Goal: Check status: Check status

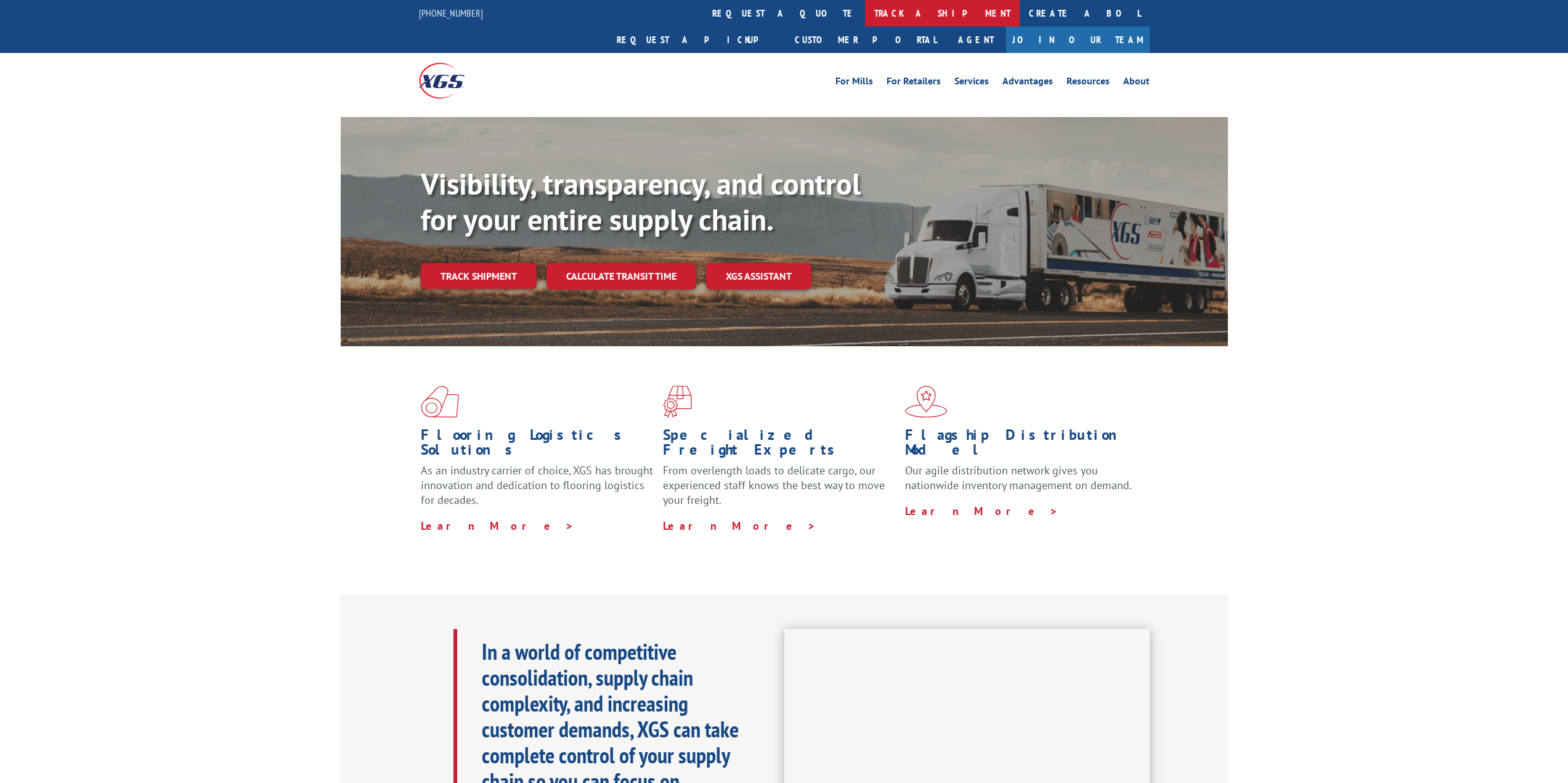
click at [866, 11] on link "track a shipment" at bounding box center [943, 13] width 154 height 27
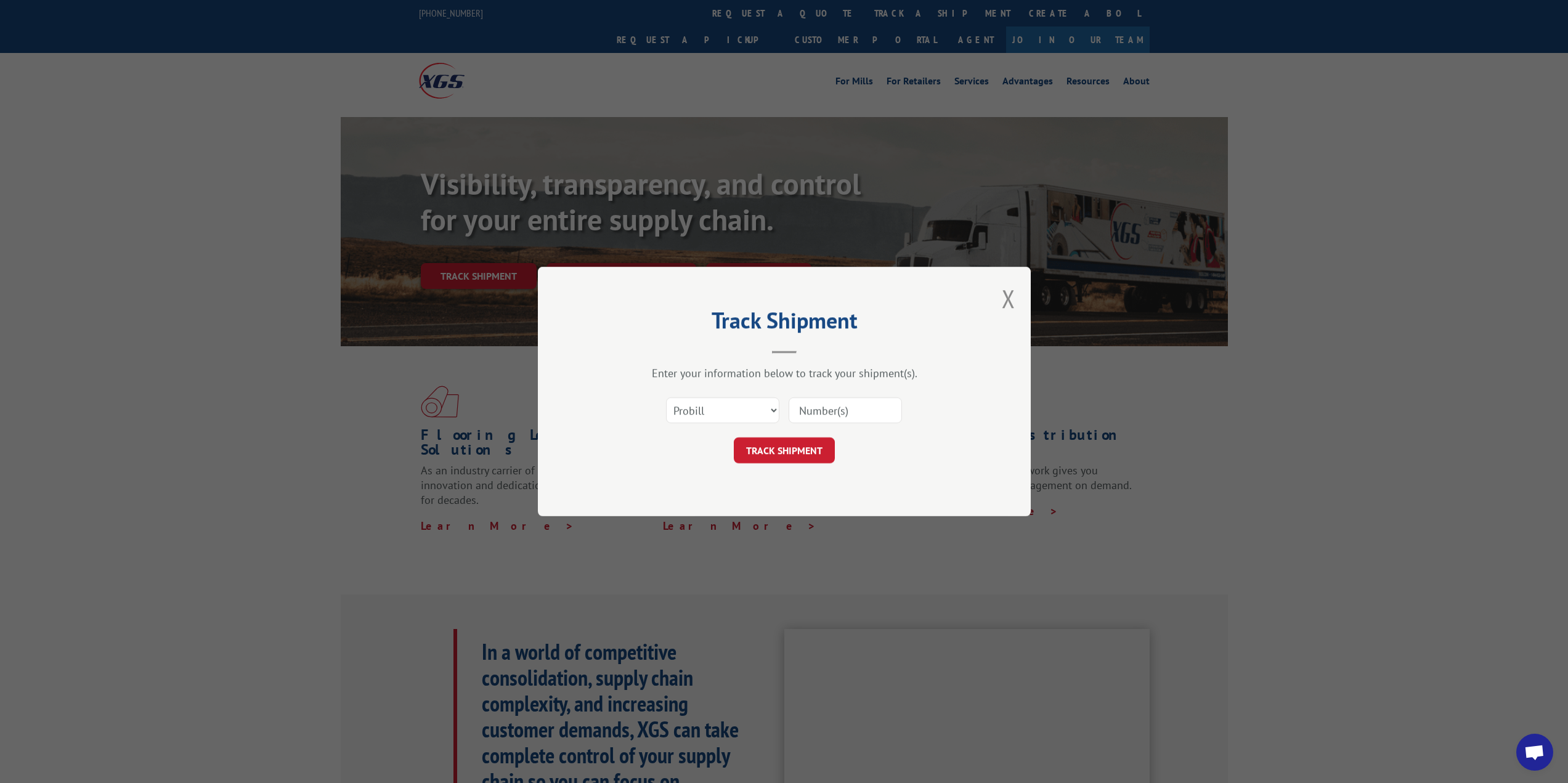
click at [806, 411] on input at bounding box center [845, 410] width 114 height 26
paste input "17208084"
type input "17208084"
click at [807, 458] on button "TRACK SHIPMENT" at bounding box center [785, 450] width 101 height 26
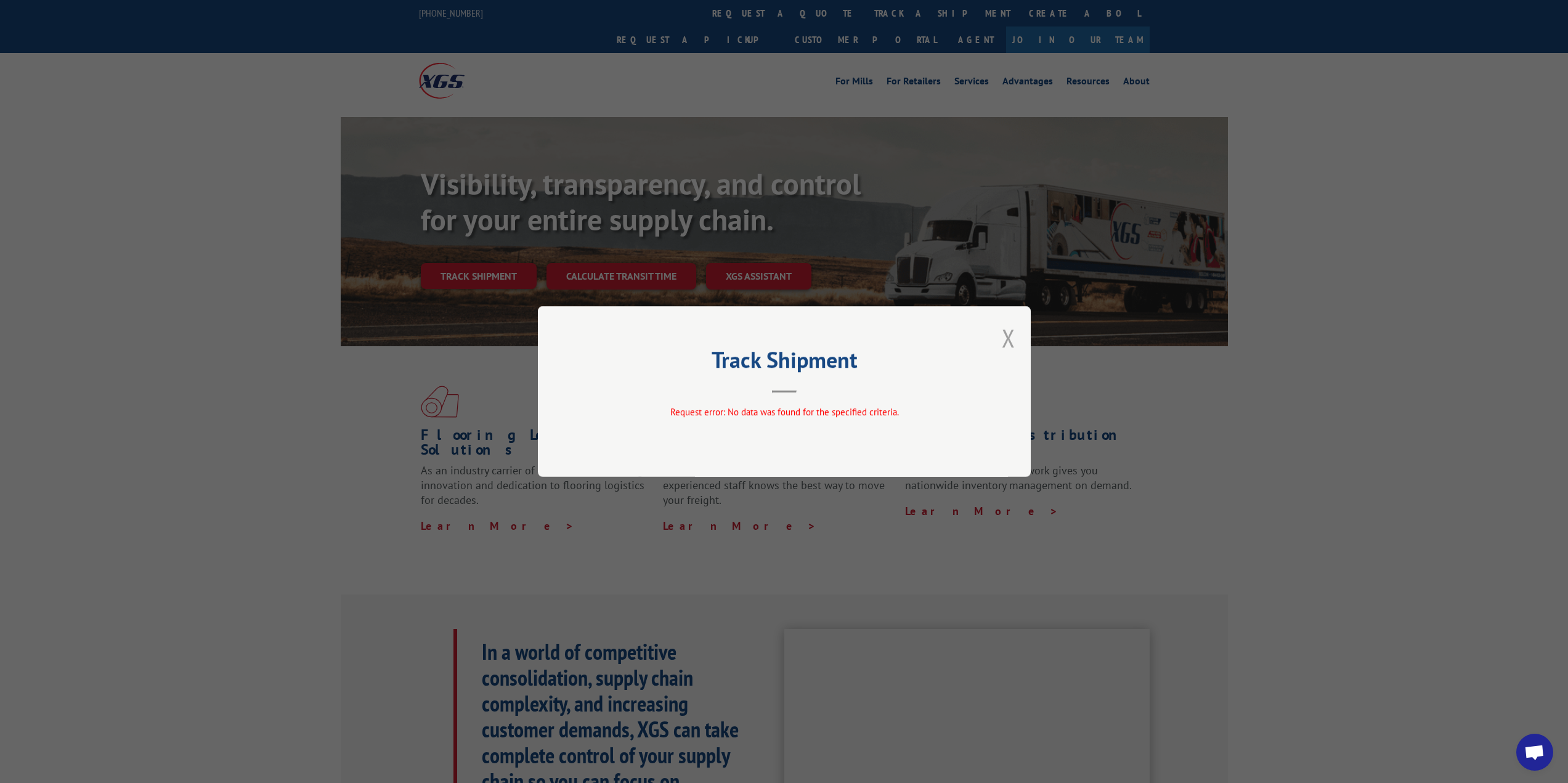
click at [1013, 341] on button "Close modal" at bounding box center [1008, 338] width 13 height 33
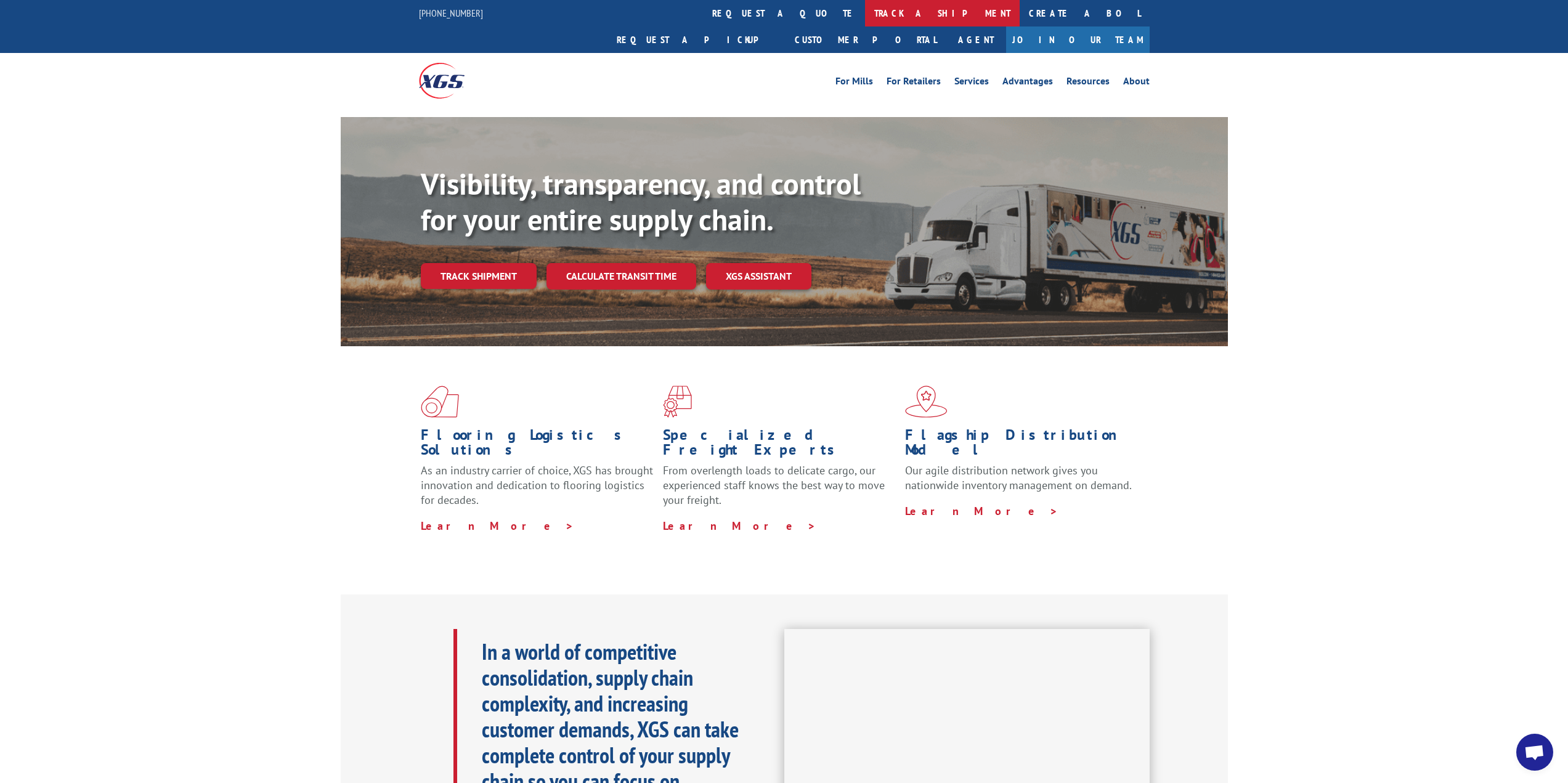
click at [866, 17] on link "track a shipment" at bounding box center [943, 13] width 154 height 27
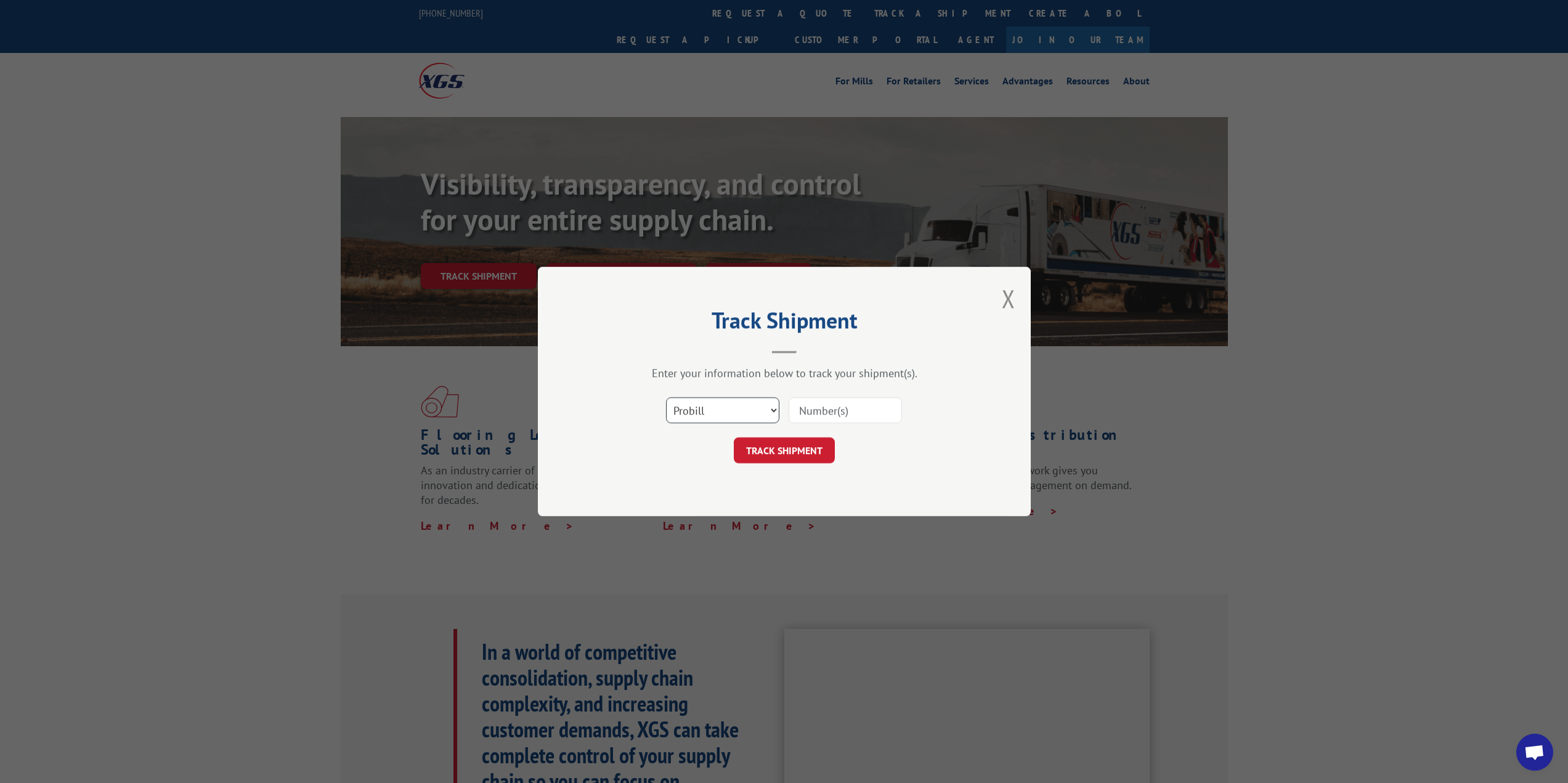
click at [764, 419] on select "Select category... Probill BOL PO" at bounding box center [723, 410] width 114 height 26
select select "bol"
click at [666, 397] on select "Select category... Probill BOL PO" at bounding box center [723, 410] width 114 height 26
click at [841, 406] on input at bounding box center [845, 410] width 114 height 26
paste input "17208084"
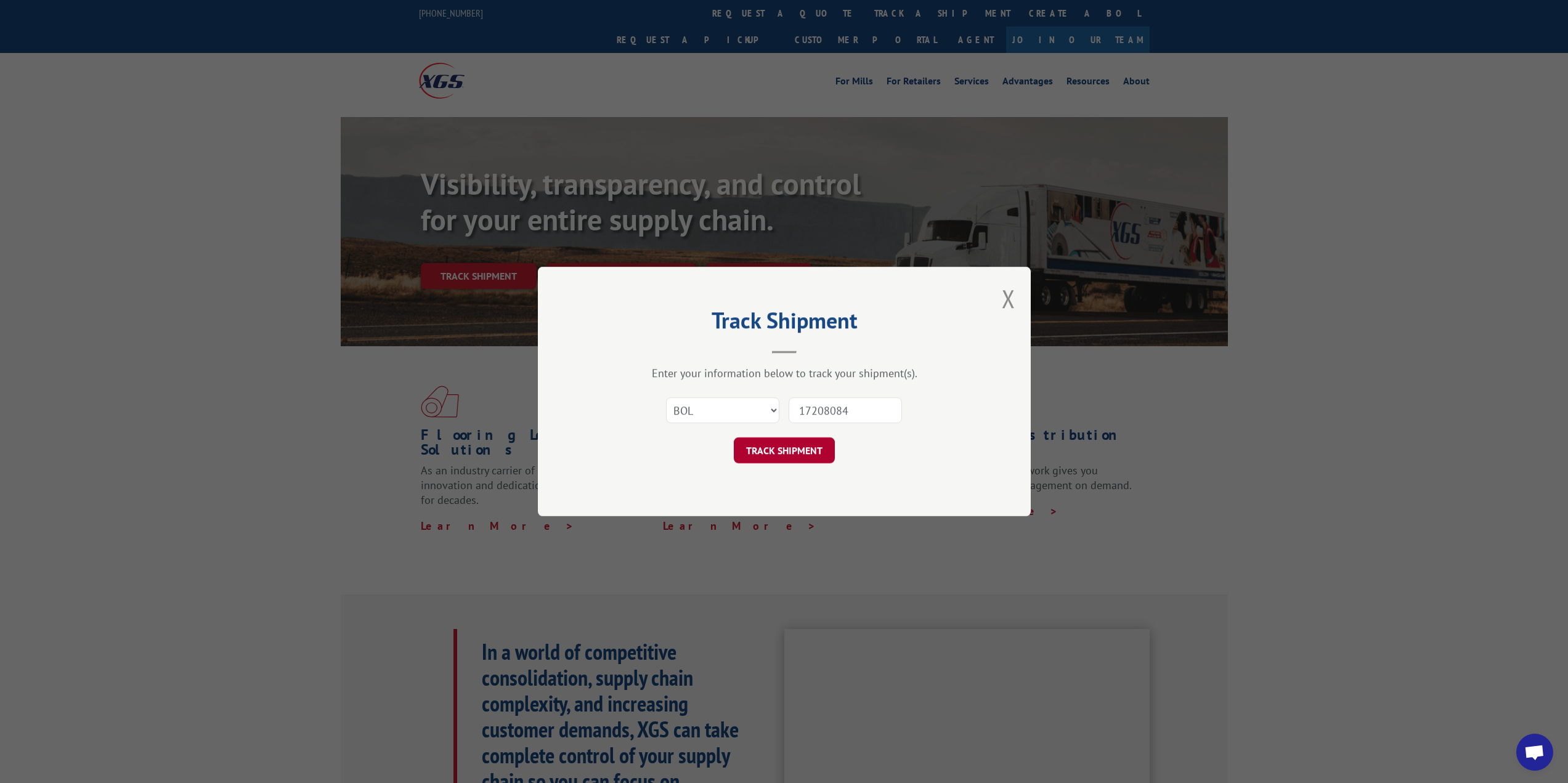
type input "17208084"
click at [792, 459] on button "TRACK SHIPMENT" at bounding box center [785, 450] width 101 height 26
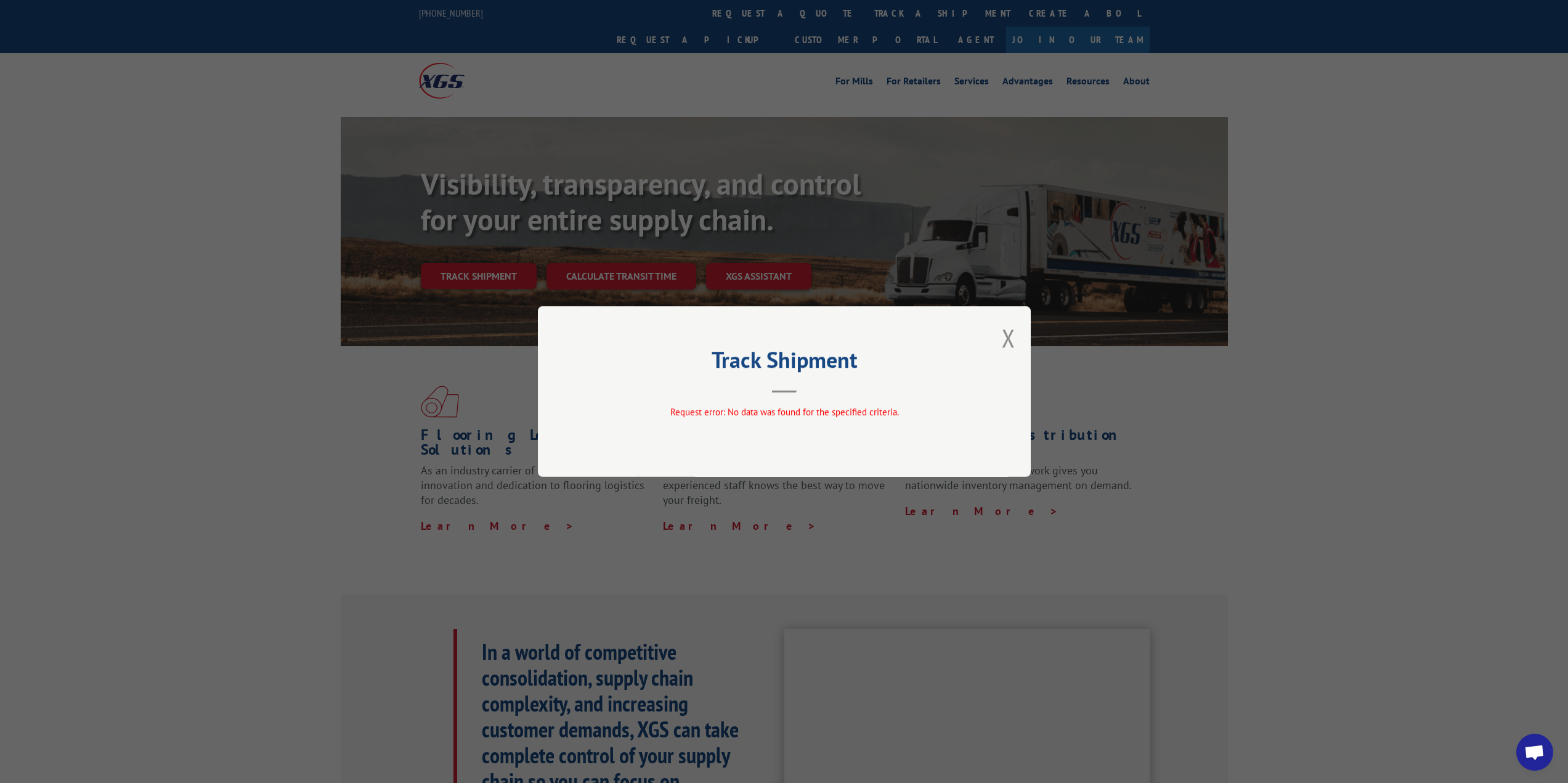
click at [890, 199] on div "Track Shipment Request error: No data was found for the specified criteria." at bounding box center [784, 391] width 1568 height 783
click at [780, 392] on hr at bounding box center [785, 392] width 25 height 3
click at [1005, 333] on button "Close modal" at bounding box center [1008, 338] width 13 height 33
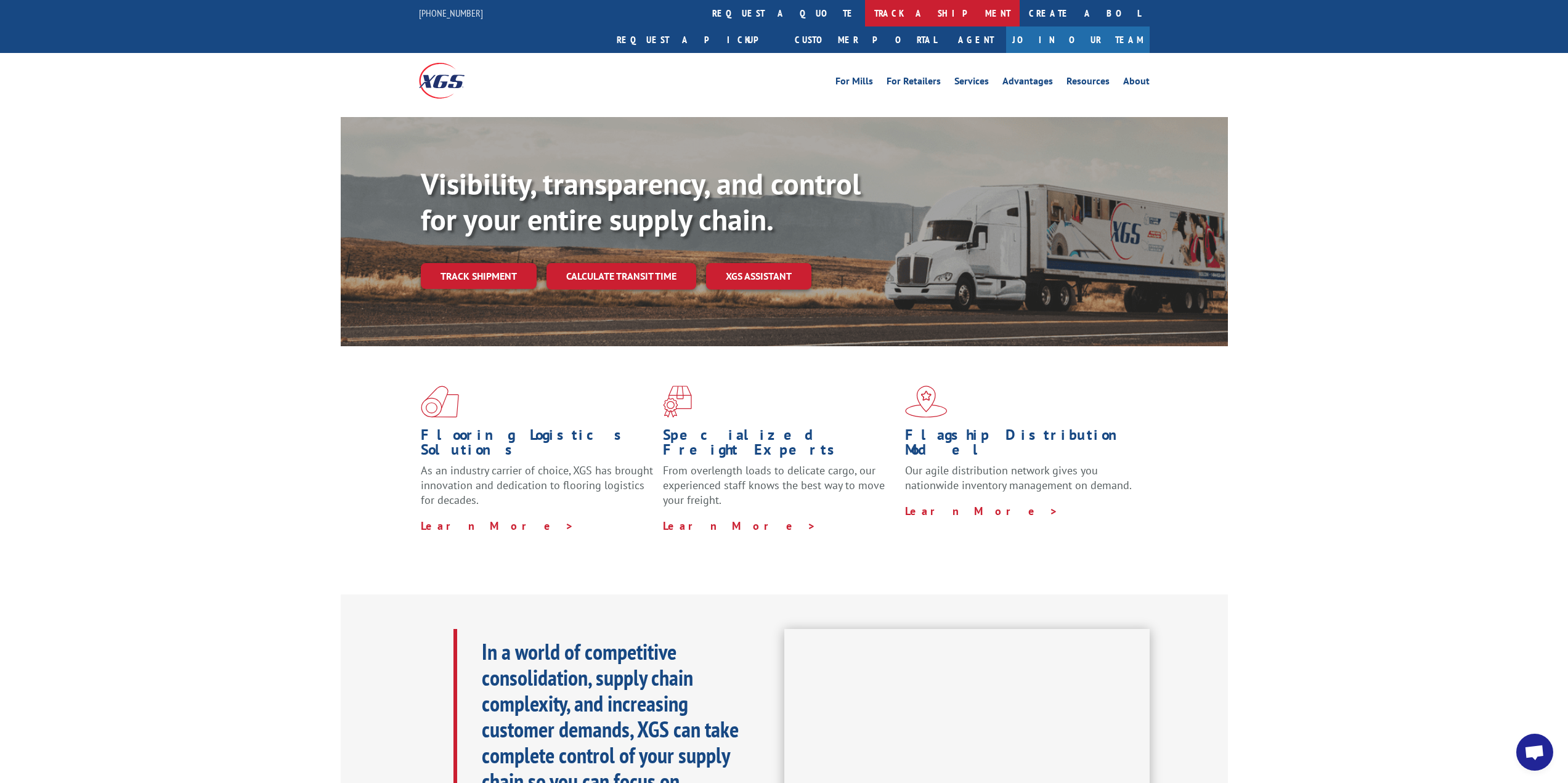
click at [866, 15] on link "track a shipment" at bounding box center [943, 13] width 154 height 27
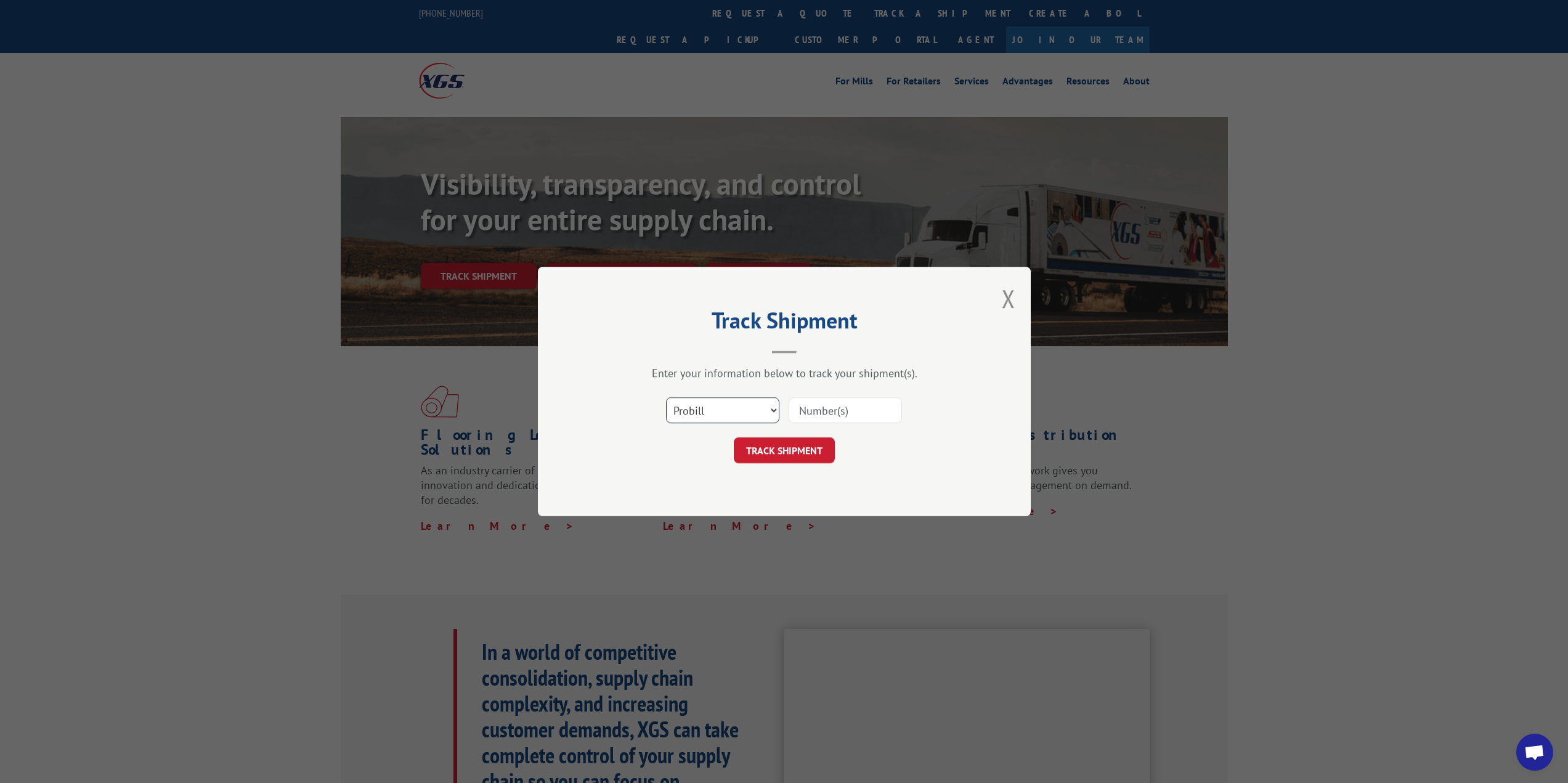
click at [729, 416] on select "Select category... Probill BOL PO" at bounding box center [723, 410] width 114 height 26
select select "po"
click at [666, 397] on select "Select category... Probill BOL PO" at bounding box center [723, 410] width 114 height 26
click at [816, 409] on input at bounding box center [845, 410] width 114 height 26
paste input "17208084"
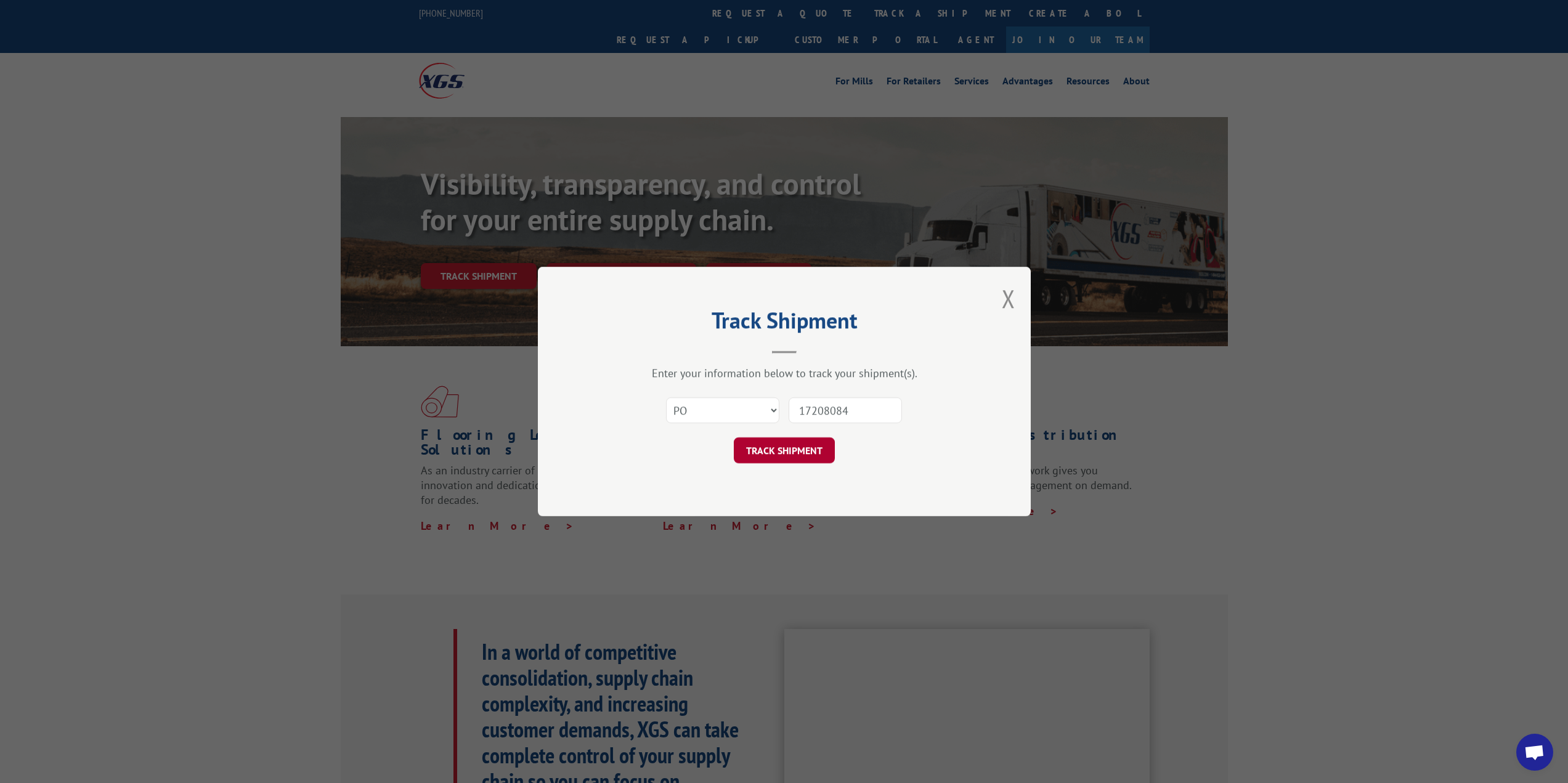
type input "17208084"
click at [801, 447] on button "TRACK SHIPMENT" at bounding box center [785, 450] width 101 height 26
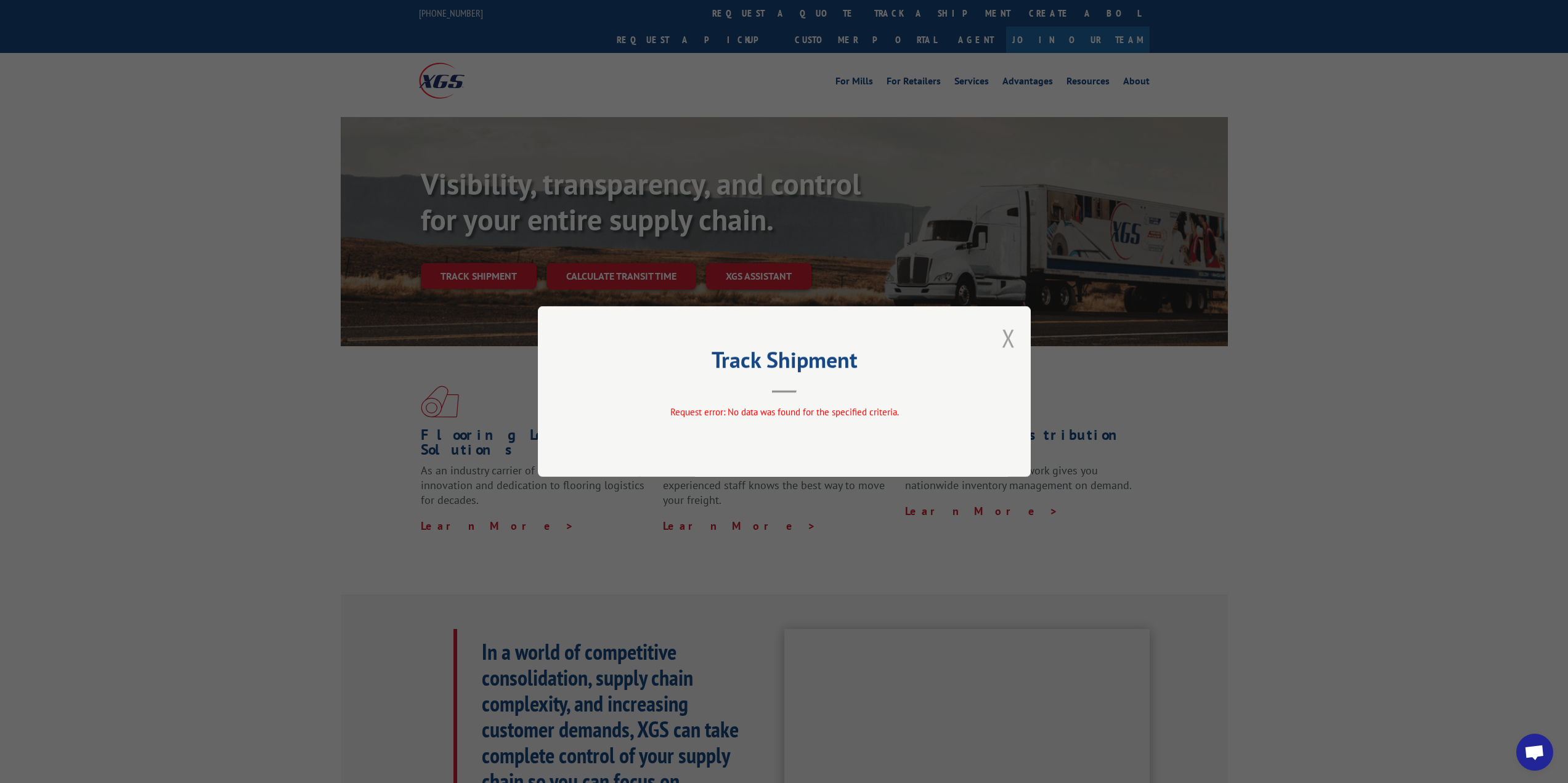
click at [1008, 335] on button "Close modal" at bounding box center [1008, 338] width 13 height 33
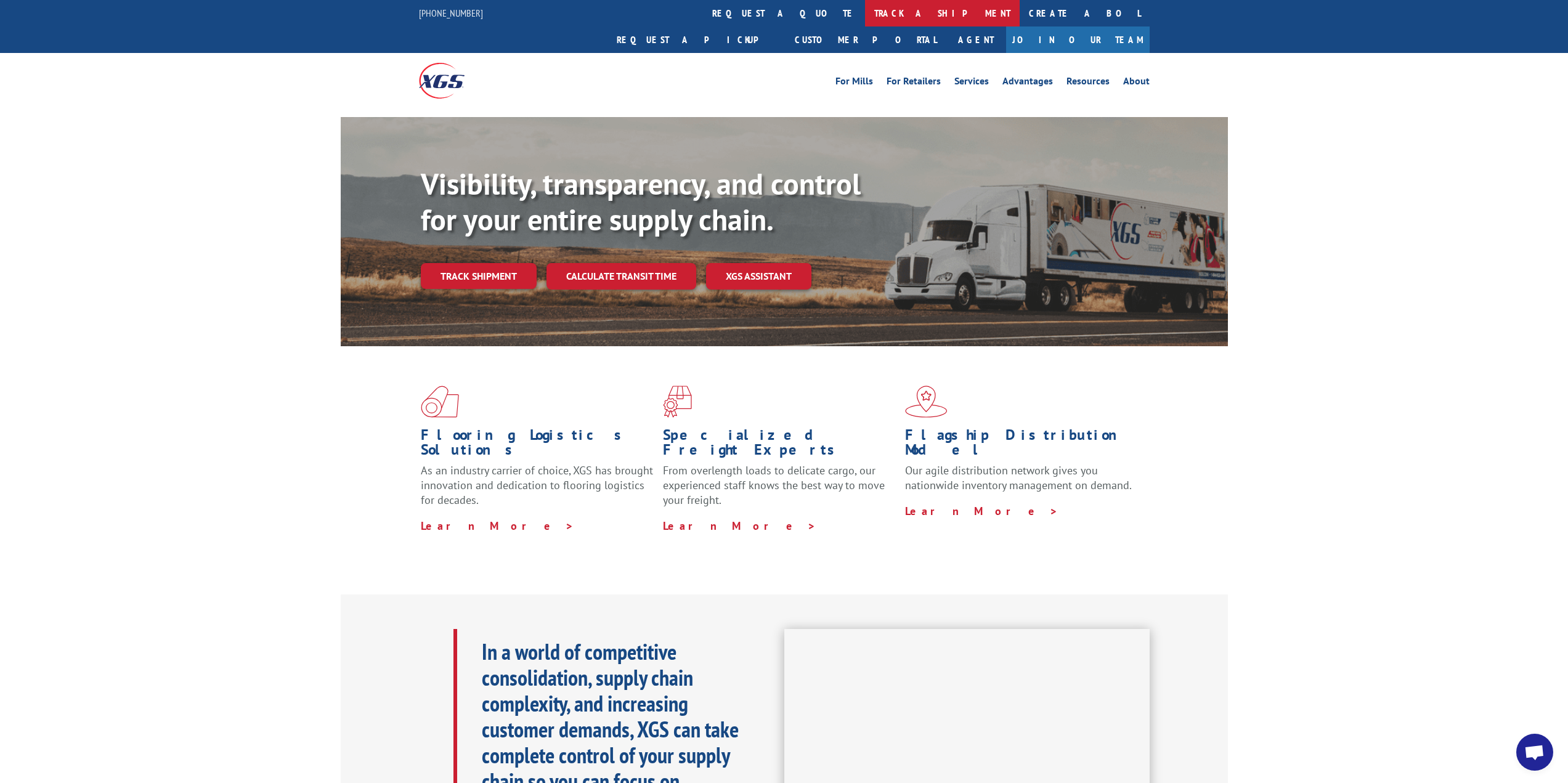
click at [866, 15] on link "track a shipment" at bounding box center [943, 13] width 154 height 27
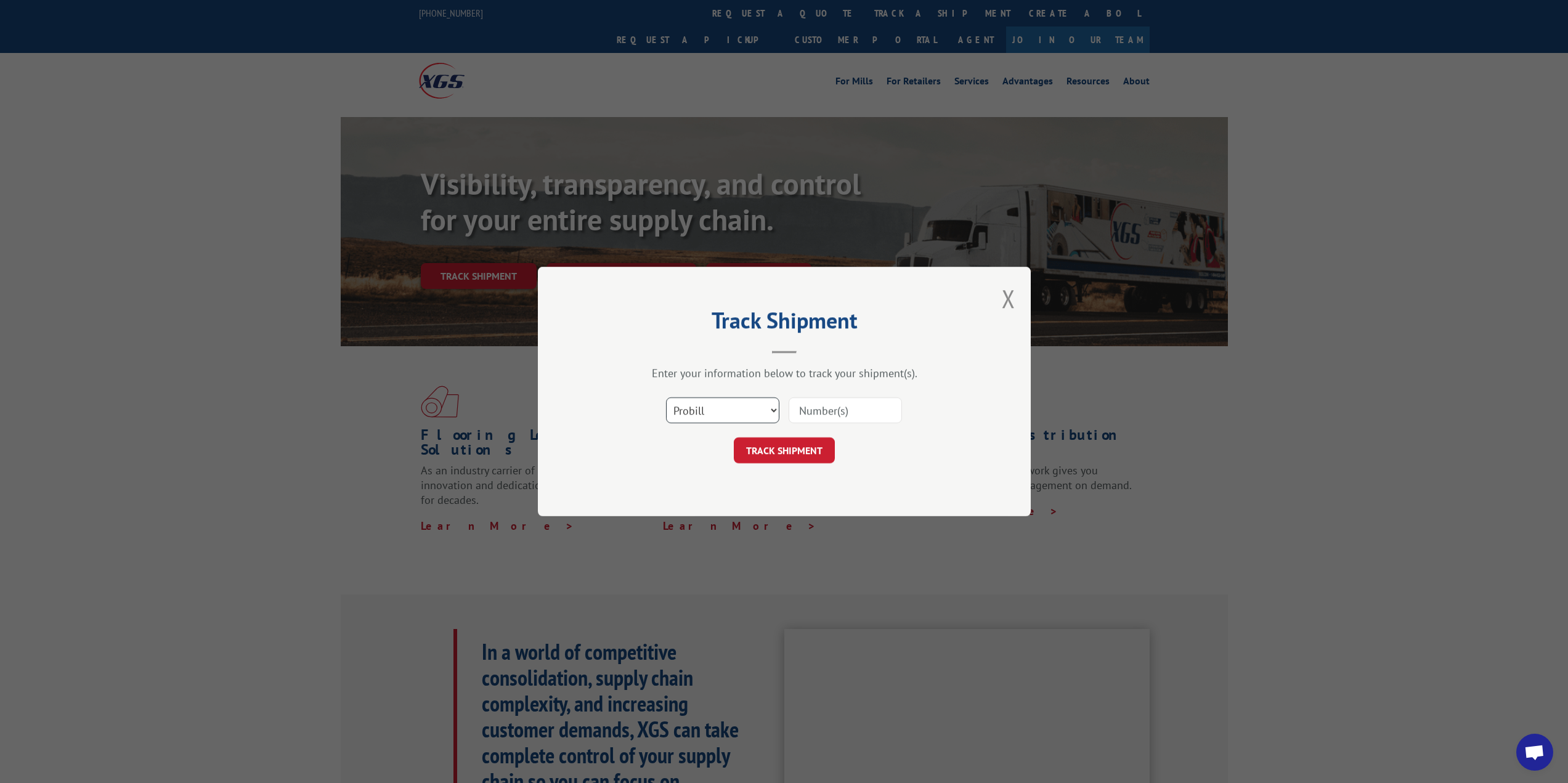
click at [743, 403] on select "Select category... Probill BOL PO" at bounding box center [723, 410] width 114 height 26
select select "po"
click at [666, 397] on select "Select category... Probill BOL PO" at bounding box center [723, 410] width 114 height 26
click at [821, 412] on input at bounding box center [845, 410] width 114 height 26
paste input "2D-17622946"
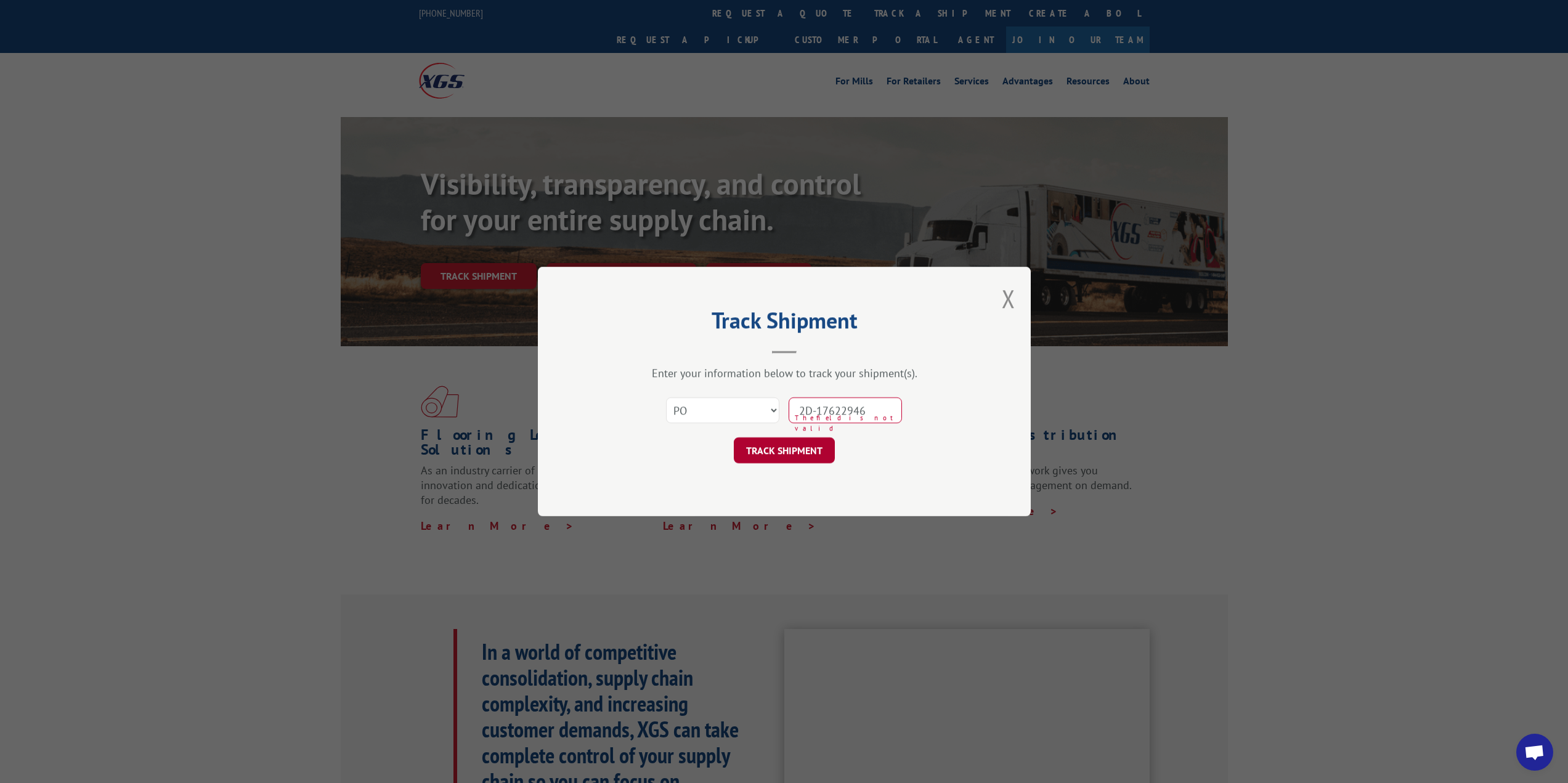
click at [780, 458] on button "TRACK SHIPMENT" at bounding box center [785, 450] width 101 height 26
click at [815, 410] on input "2D-17622946" at bounding box center [845, 410] width 114 height 26
type input "2D17622946"
click at [798, 453] on button "TRACK SHIPMENT" at bounding box center [785, 450] width 101 height 26
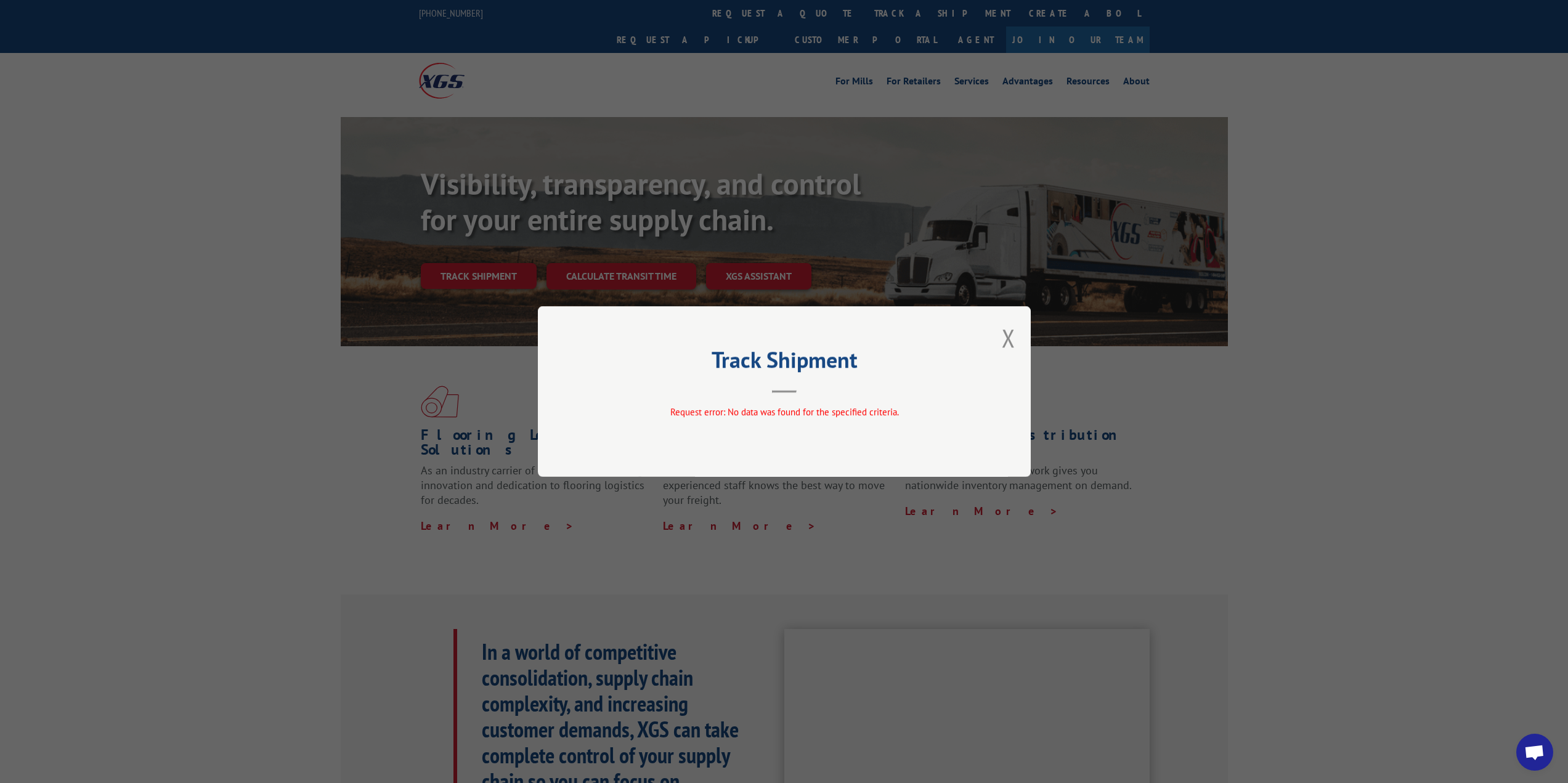
click at [992, 344] on div "Track Shipment Request error: No data was found for the specified criteria." at bounding box center [785, 391] width 493 height 170
click at [1017, 344] on div "Track Shipment Request error: No data was found for the specified criteria." at bounding box center [785, 391] width 493 height 170
click at [1011, 342] on button "Close modal" at bounding box center [1008, 338] width 13 height 33
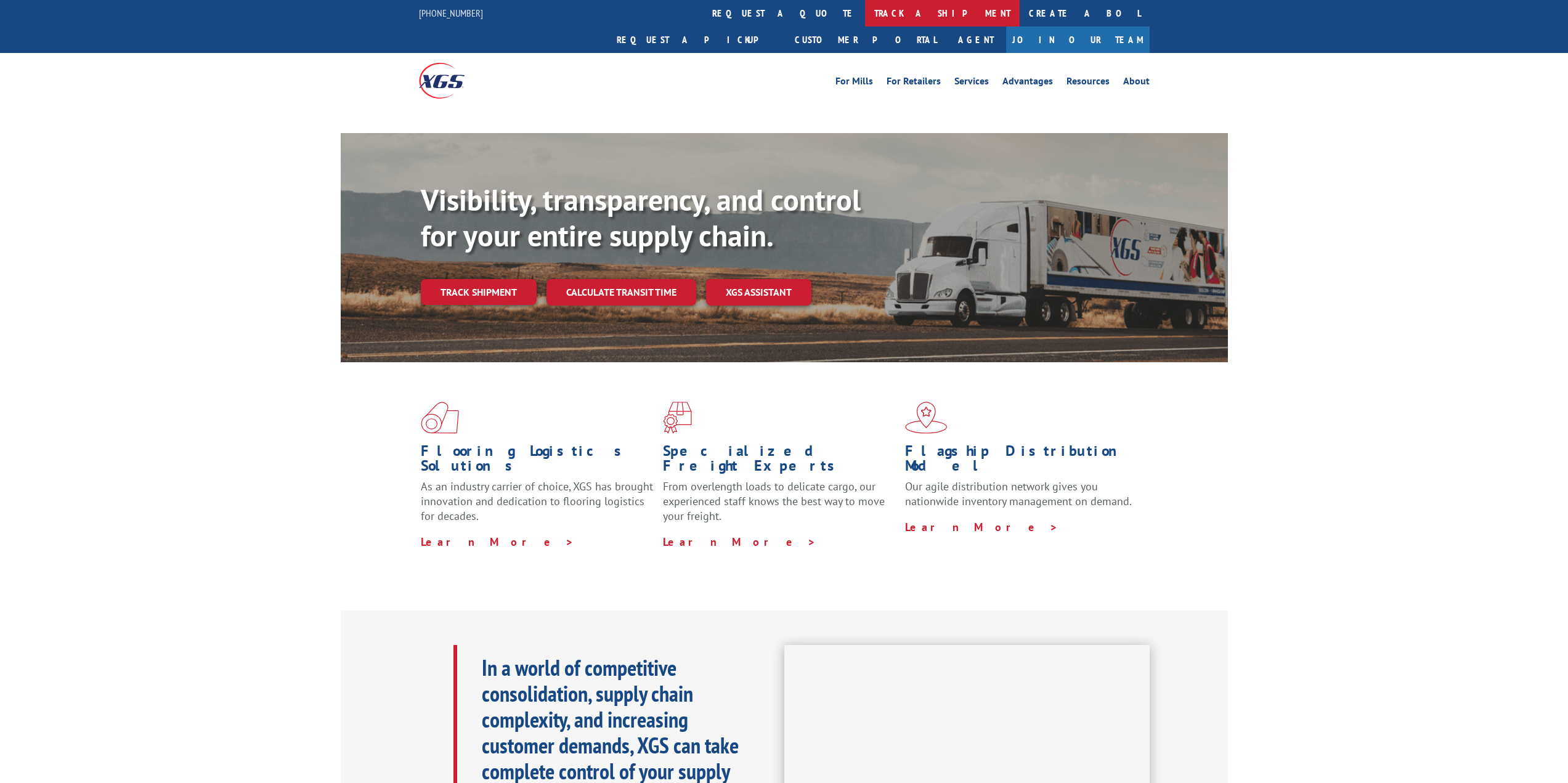
drag, startPoint x: 0, startPoint y: 0, endPoint x: 728, endPoint y: 12, distance: 728.1
click at [866, 12] on link "track a shipment" at bounding box center [943, 13] width 154 height 27
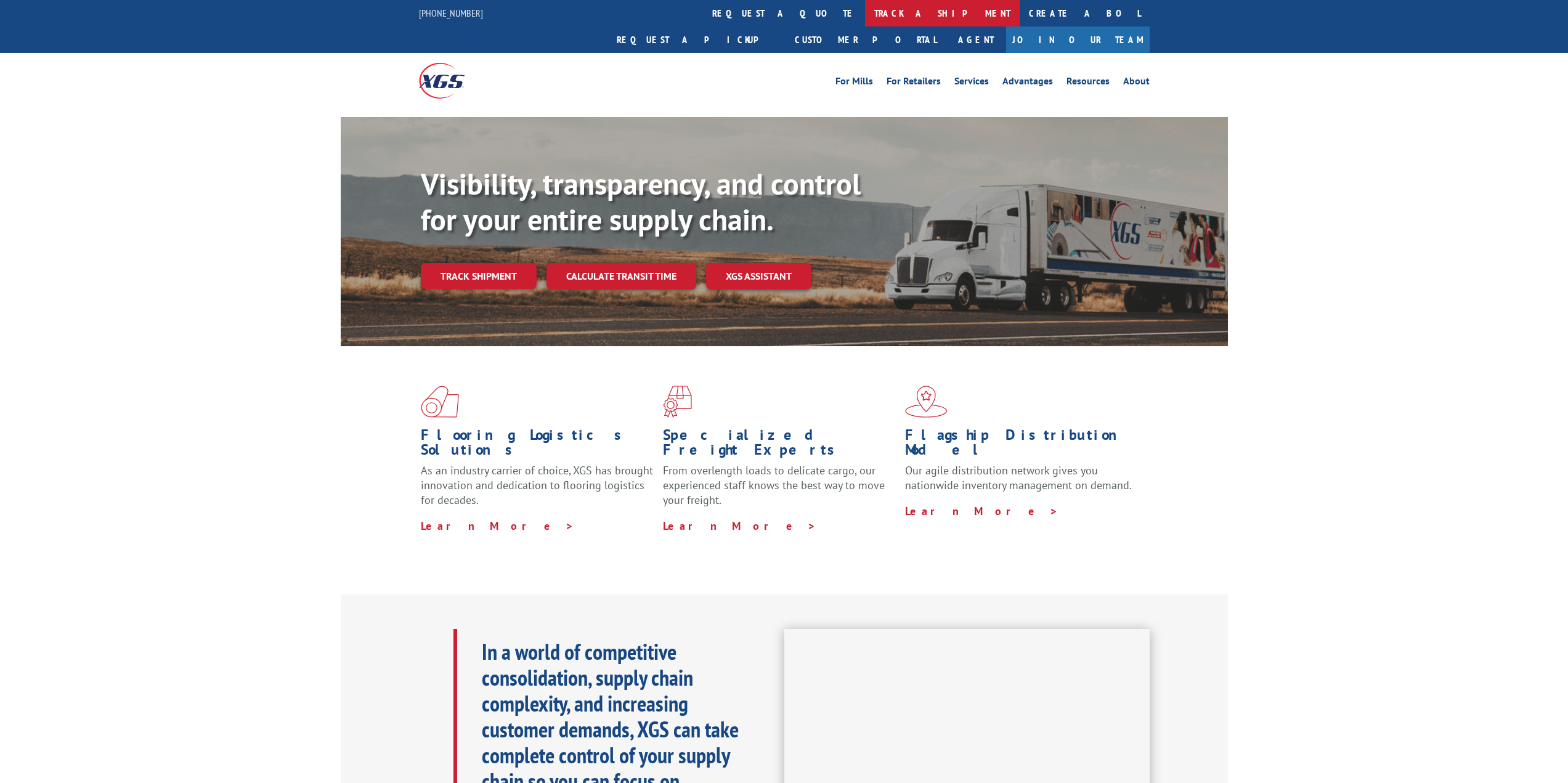
click at [866, 11] on link "track a shipment" at bounding box center [943, 13] width 154 height 27
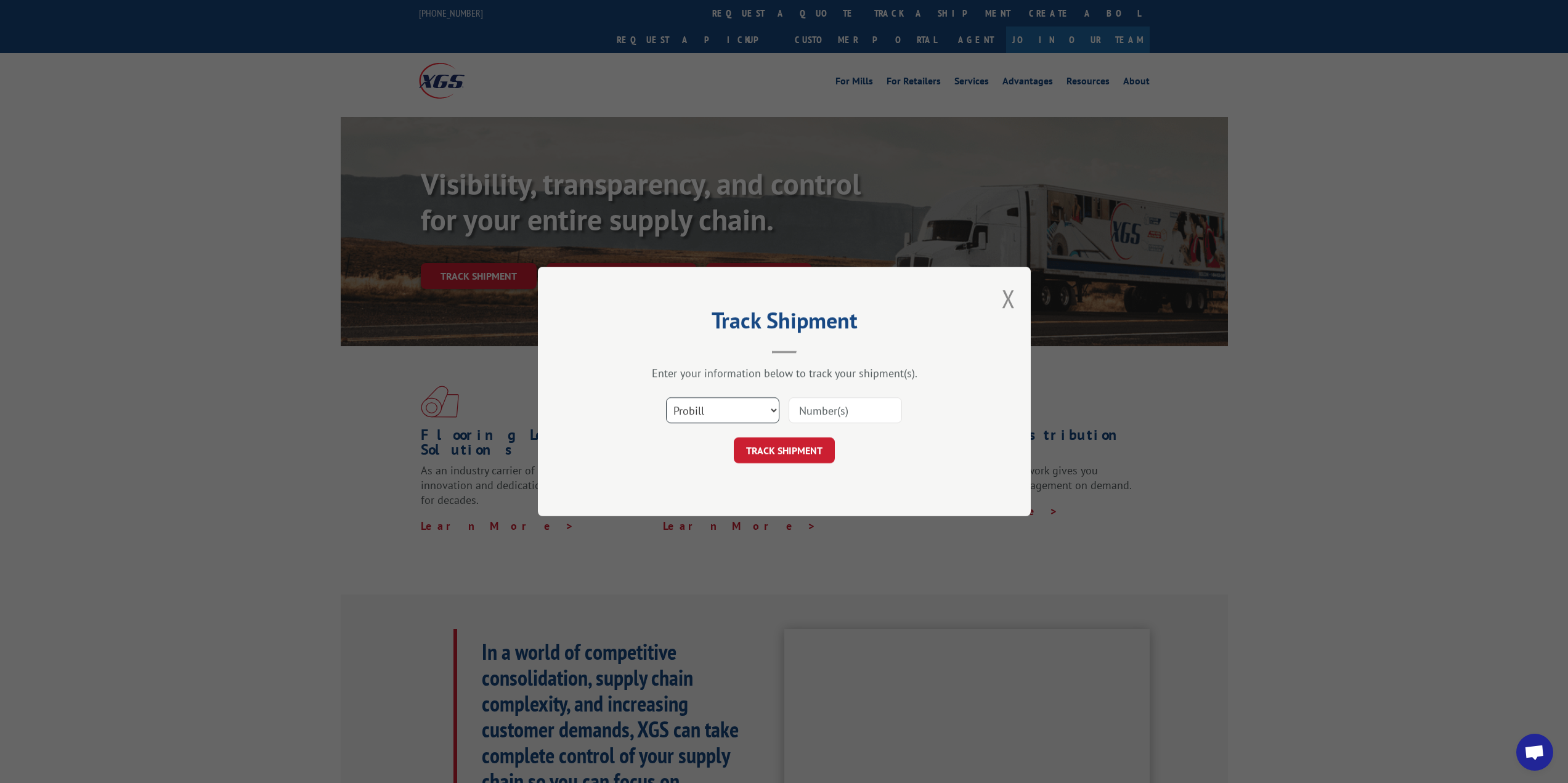
click at [738, 419] on select "Select category... Probill BOL PO" at bounding box center [723, 410] width 114 height 26
click at [666, 397] on select "Select category... Probill BOL PO" at bounding box center [723, 410] width 114 height 26
click at [843, 414] on input at bounding box center [845, 410] width 114 height 26
paste input "17208084"
type input "17208084"
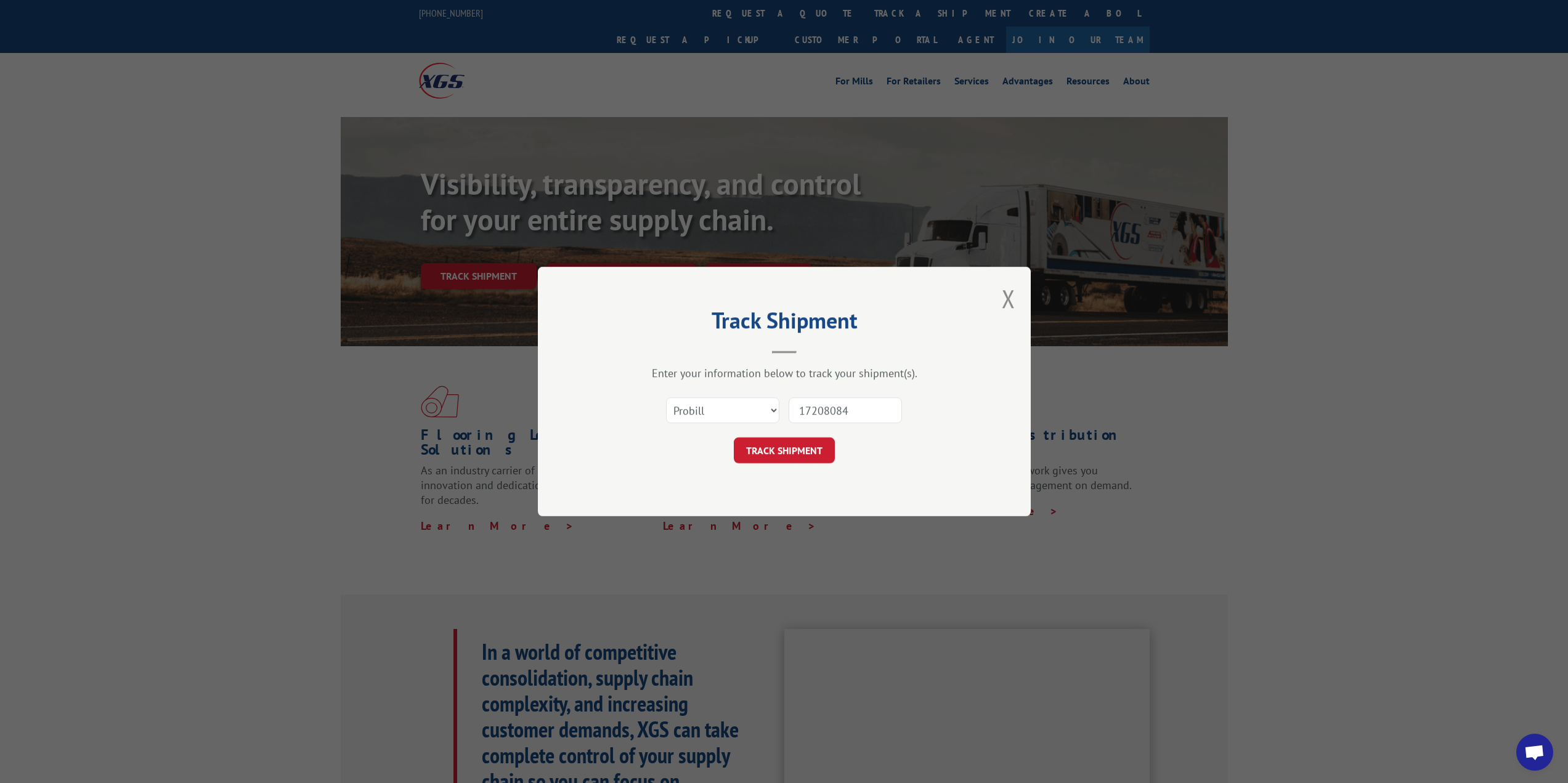
click at [805, 456] on button "TRACK SHIPMENT" at bounding box center [785, 450] width 101 height 26
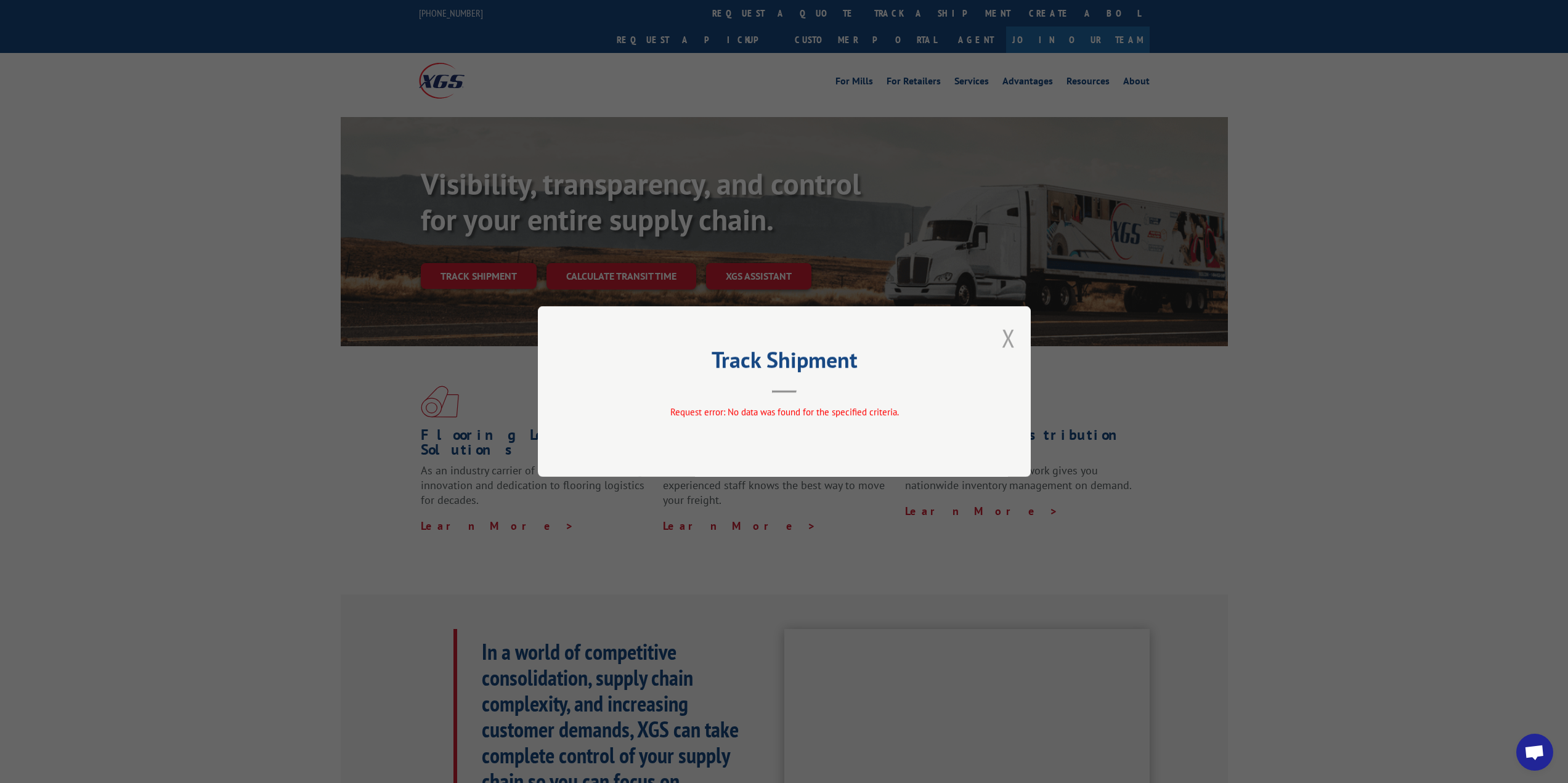
click at [1009, 336] on button "Close modal" at bounding box center [1008, 338] width 13 height 33
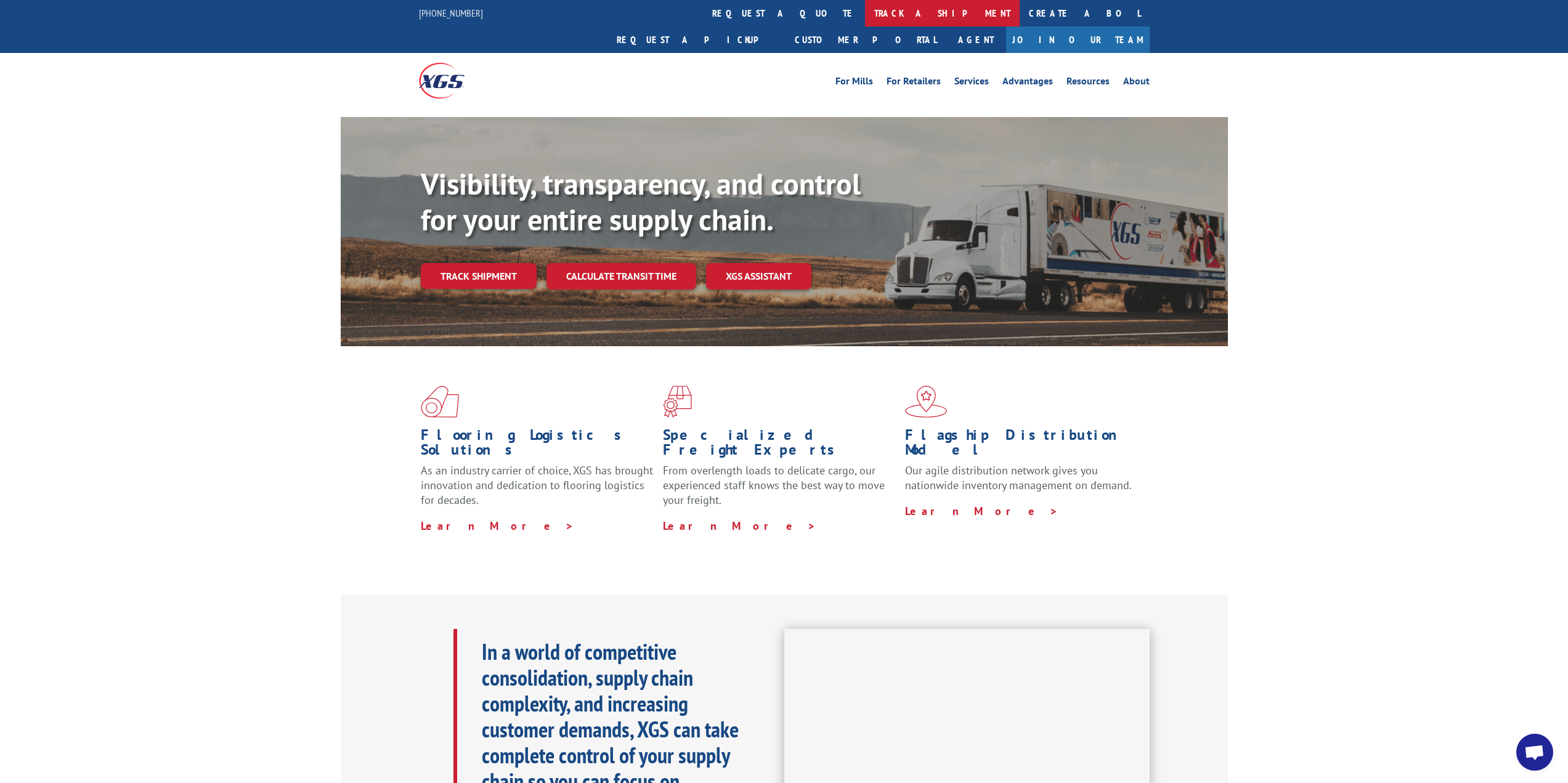
click at [866, 17] on link "track a shipment" at bounding box center [943, 13] width 154 height 27
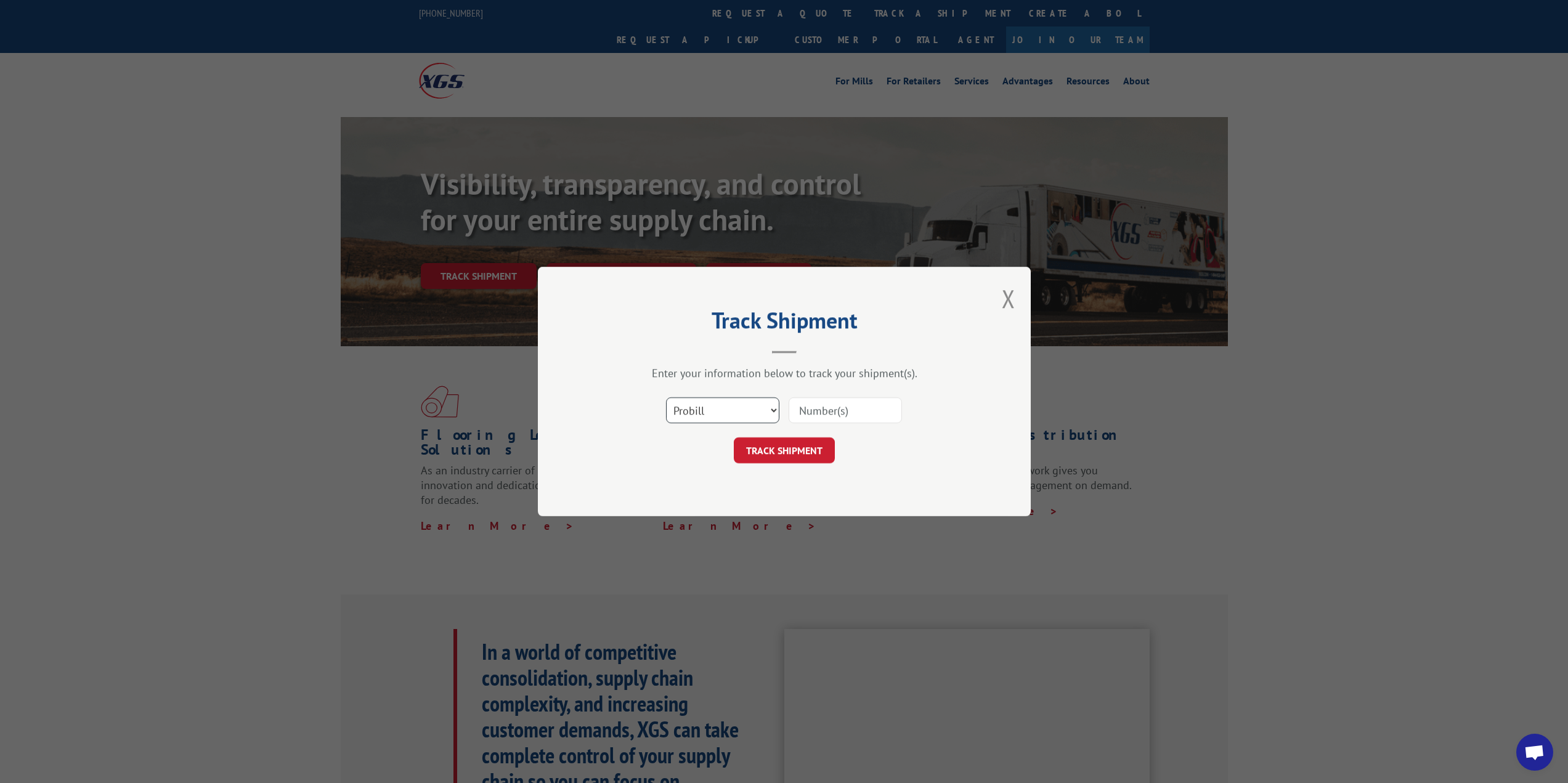
drag, startPoint x: 755, startPoint y: 408, endPoint x: 755, endPoint y: 419, distance: 11.0
click at [755, 409] on select "Select category... Probill BOL PO" at bounding box center [723, 410] width 114 height 26
select select "po"
click at [666, 397] on select "Select category... Probill BOL PO" at bounding box center [723, 410] width 114 height 26
click at [853, 409] on input at bounding box center [845, 410] width 114 height 26
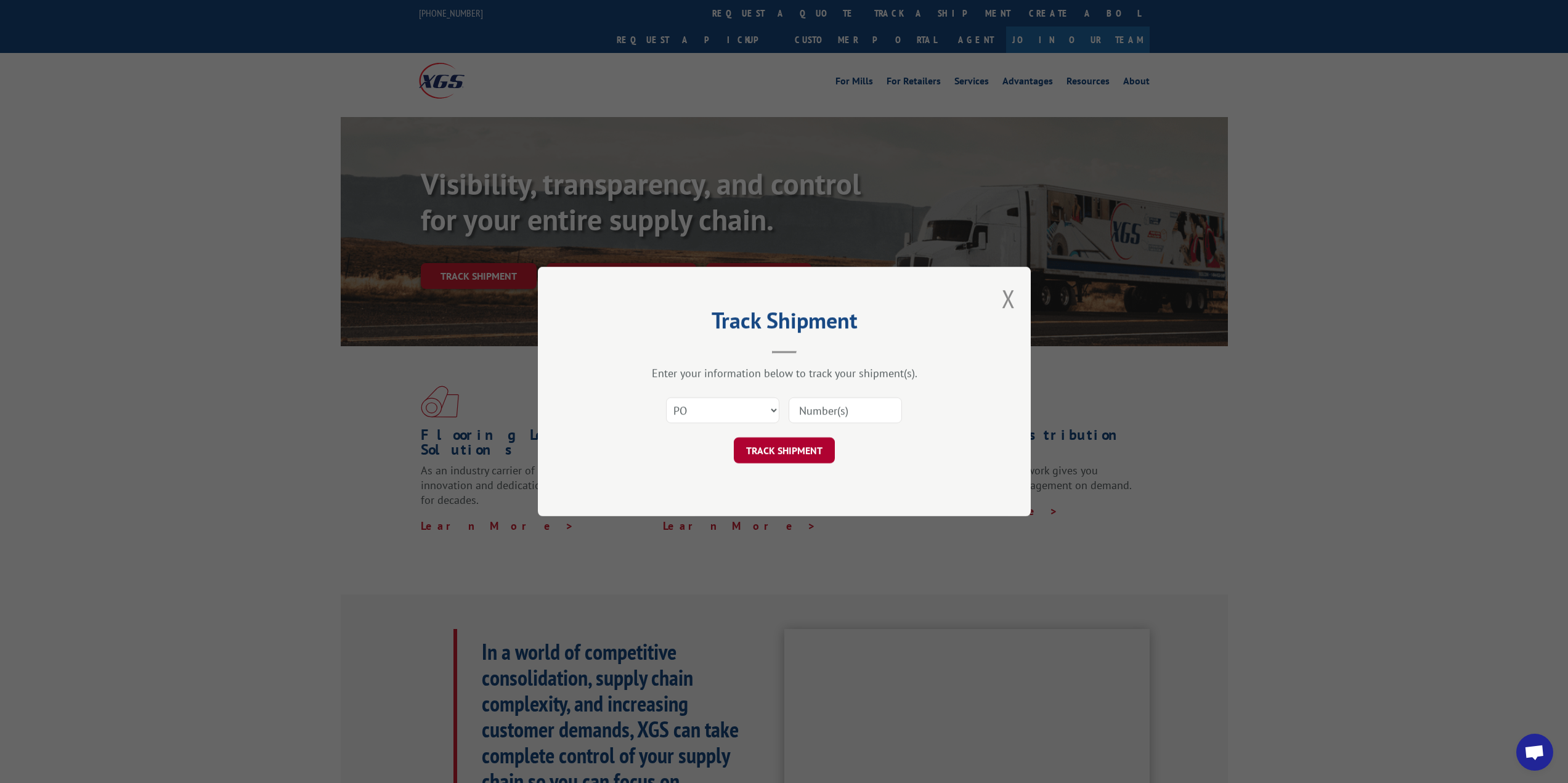
click at [804, 458] on button "TRACK SHIPMENT" at bounding box center [785, 450] width 101 height 26
paste input "17208084"
click at [817, 412] on input "17208084" at bounding box center [845, 410] width 114 height 26
click at [817, 413] on input "17208084" at bounding box center [845, 410] width 114 height 26
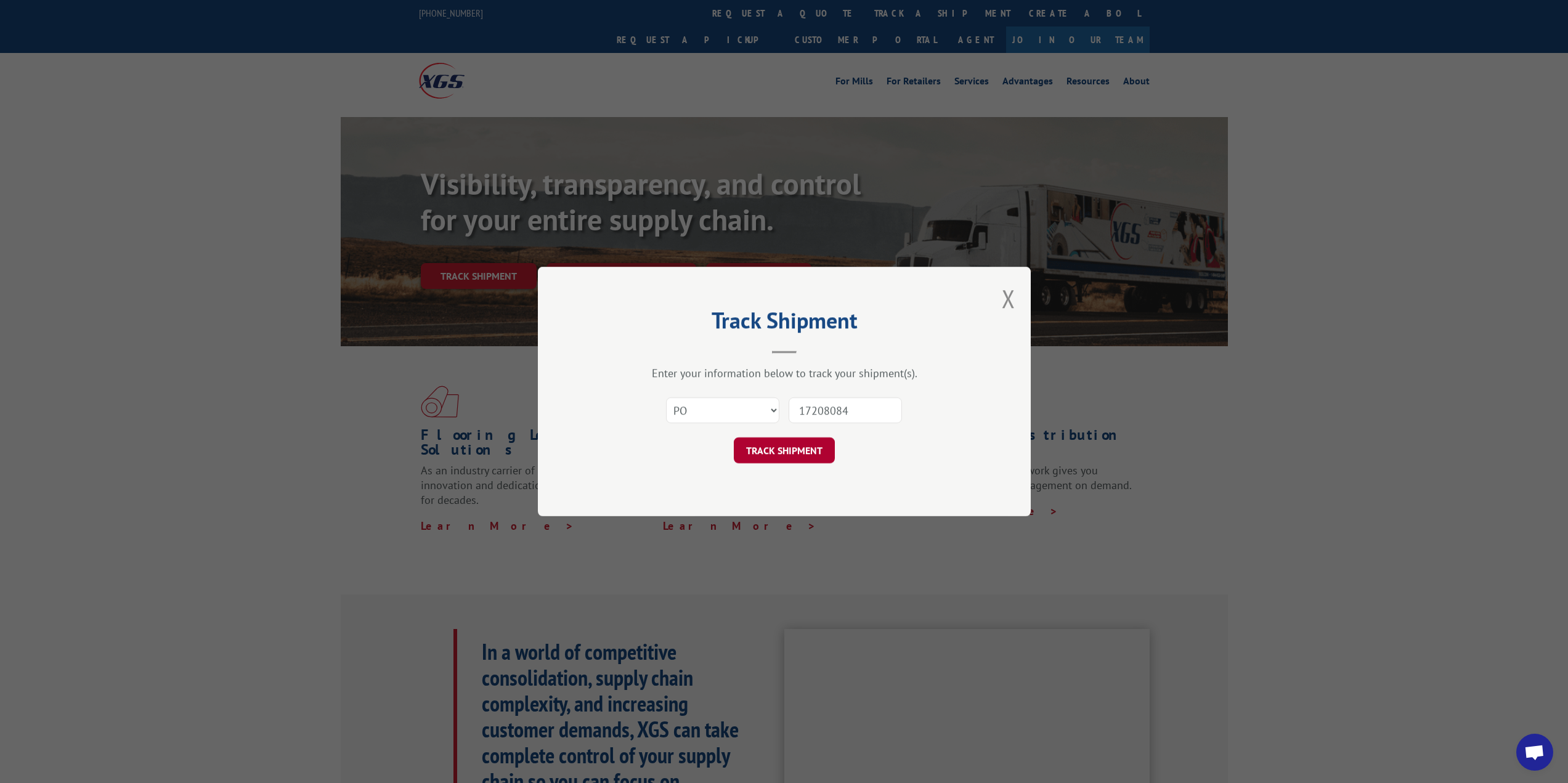
paste input "2D-17622946"
click at [804, 446] on button "TRACK SHIPMENT" at bounding box center [785, 450] width 101 height 26
type input "2D-17622946"
click at [800, 445] on button "TRACK SHIPMENT" at bounding box center [785, 450] width 101 height 26
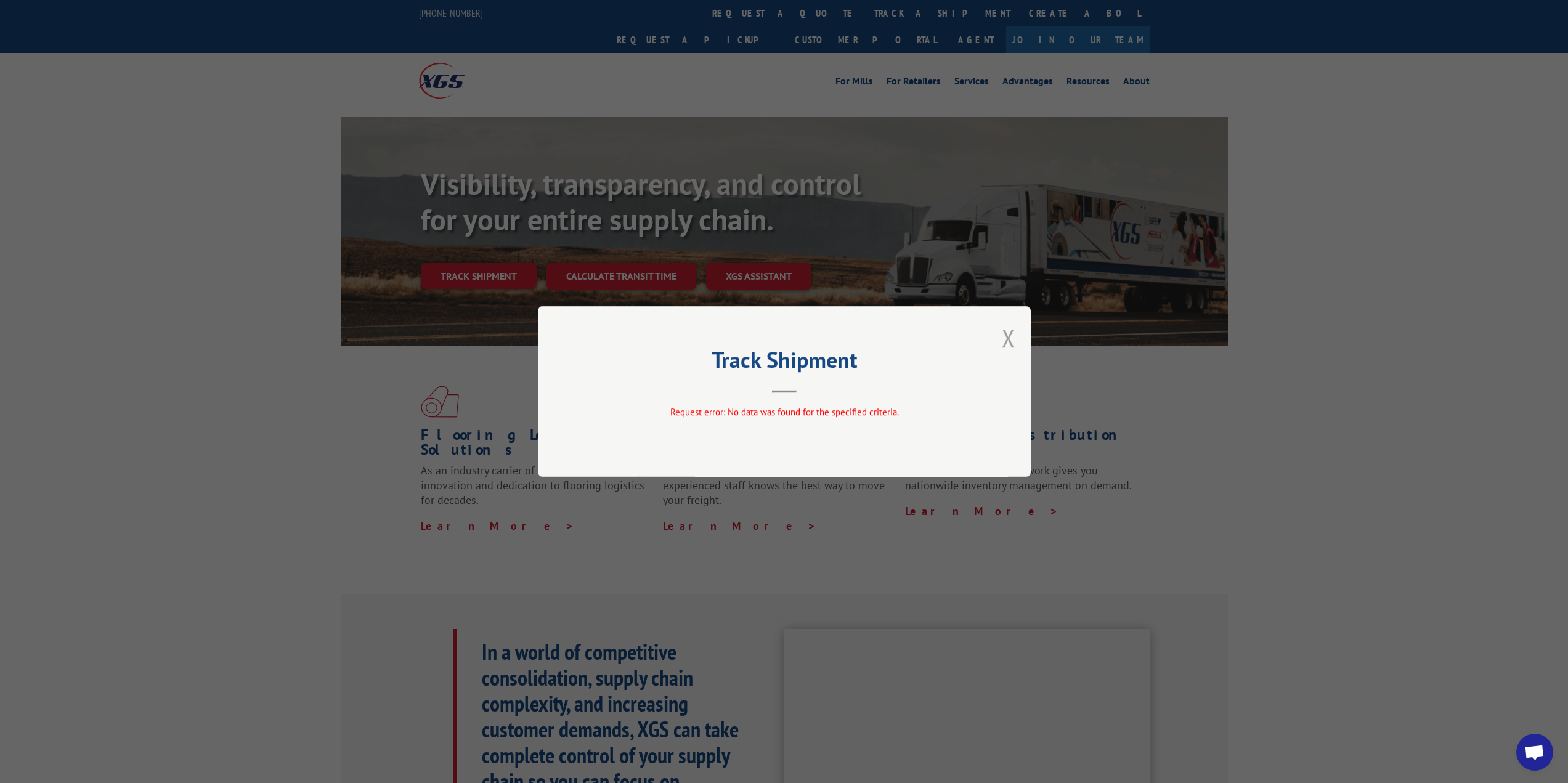
click at [1010, 336] on button "Close modal" at bounding box center [1008, 338] width 13 height 33
